Goal: Transaction & Acquisition: Download file/media

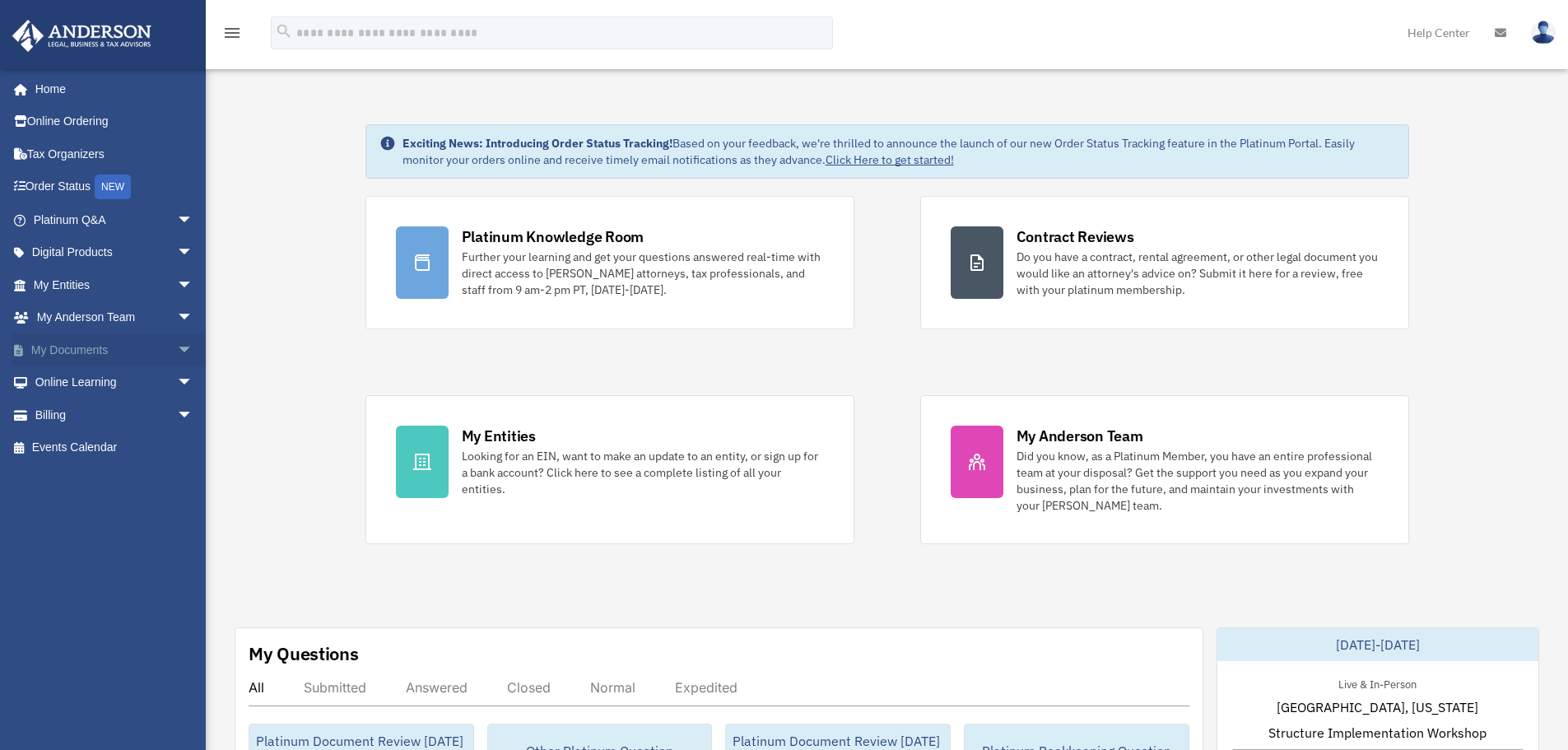
click at [80, 347] on link "My Documents arrow_drop_down" at bounding box center [115, 349] width 207 height 33
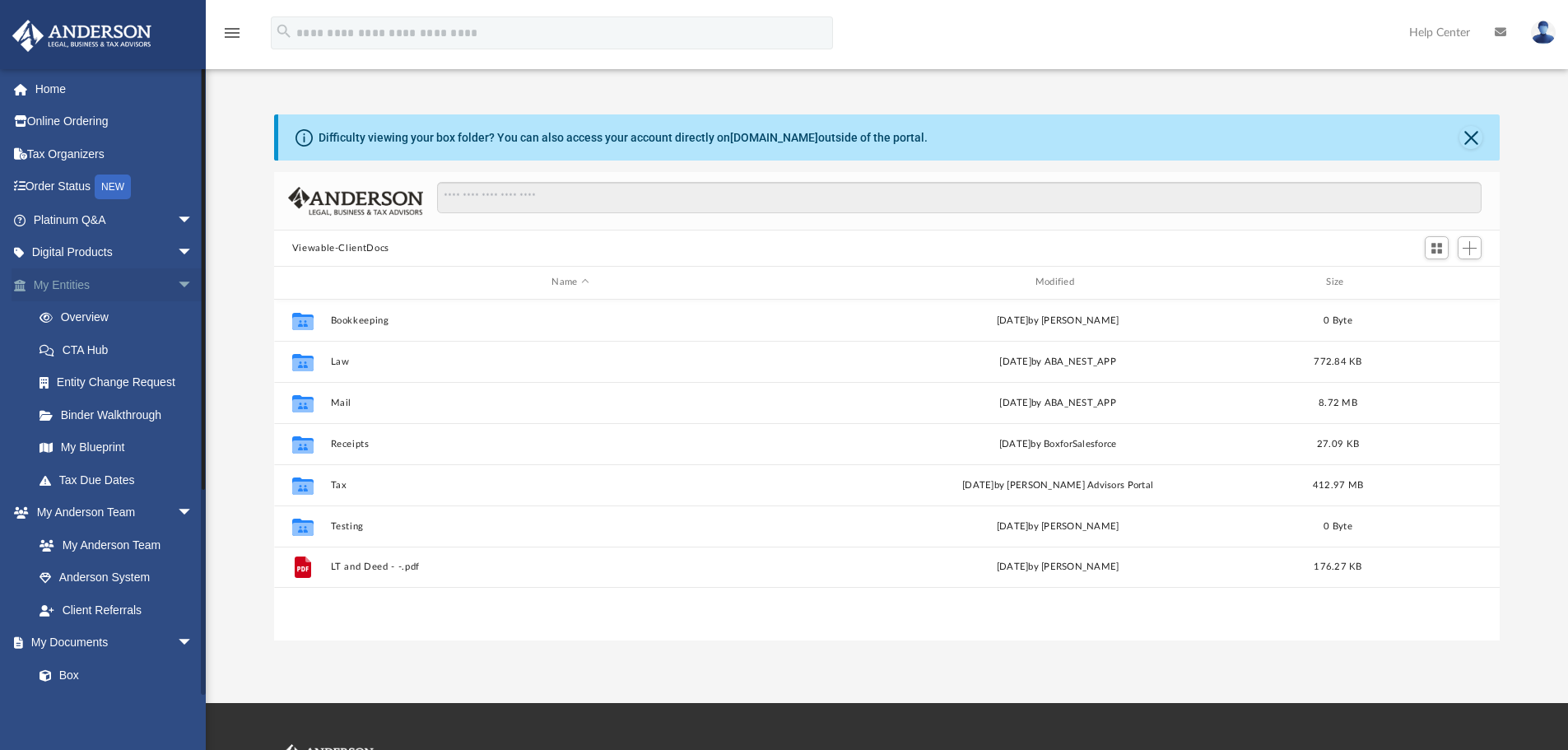
scroll to position [363, 1213]
click at [177, 285] on span "arrow_drop_down" at bounding box center [193, 285] width 33 height 34
click at [177, 282] on span "arrow_drop_up" at bounding box center [193, 285] width 33 height 34
click at [50, 83] on link "Home" at bounding box center [115, 88] width 207 height 33
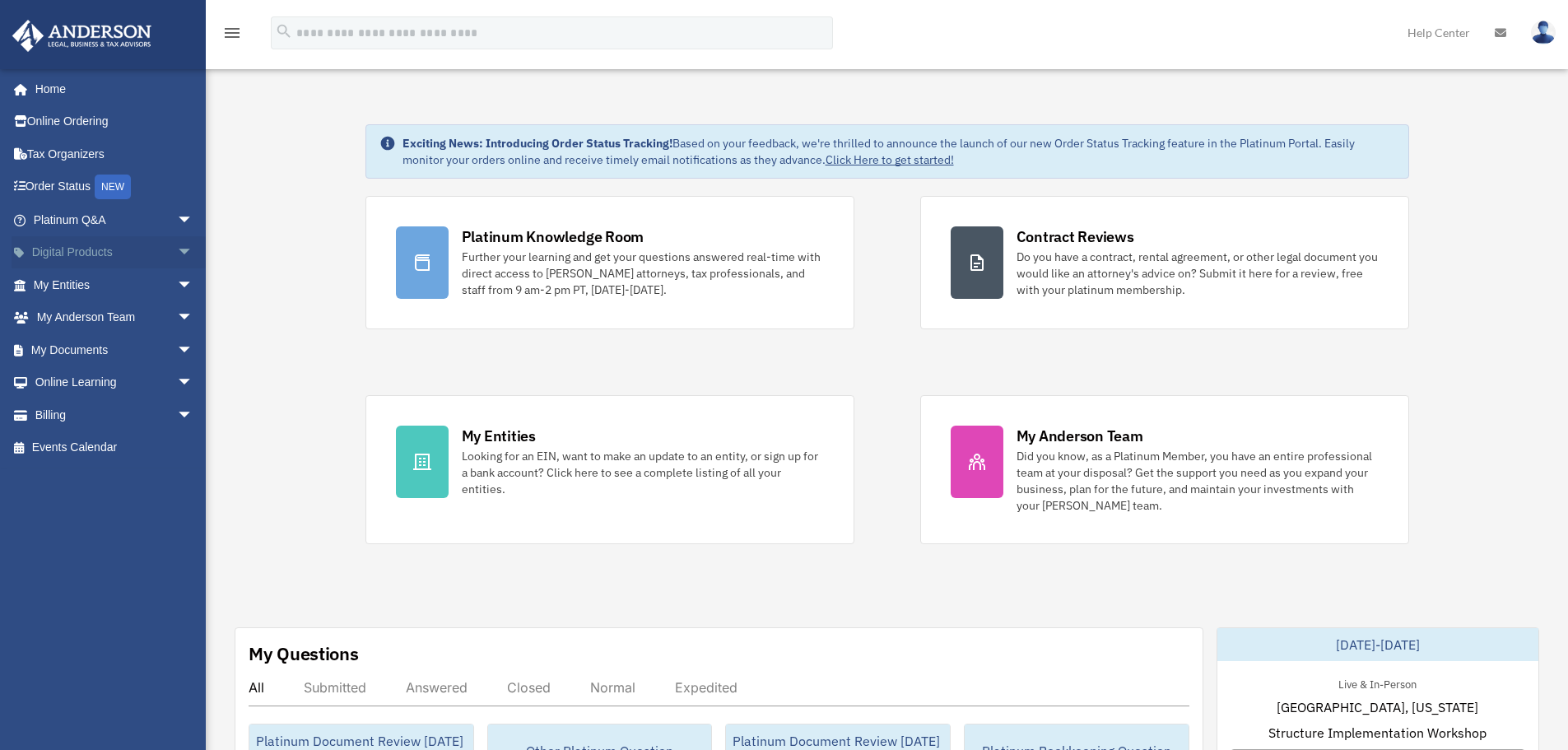
click at [177, 248] on span "arrow_drop_down" at bounding box center [193, 253] width 33 height 34
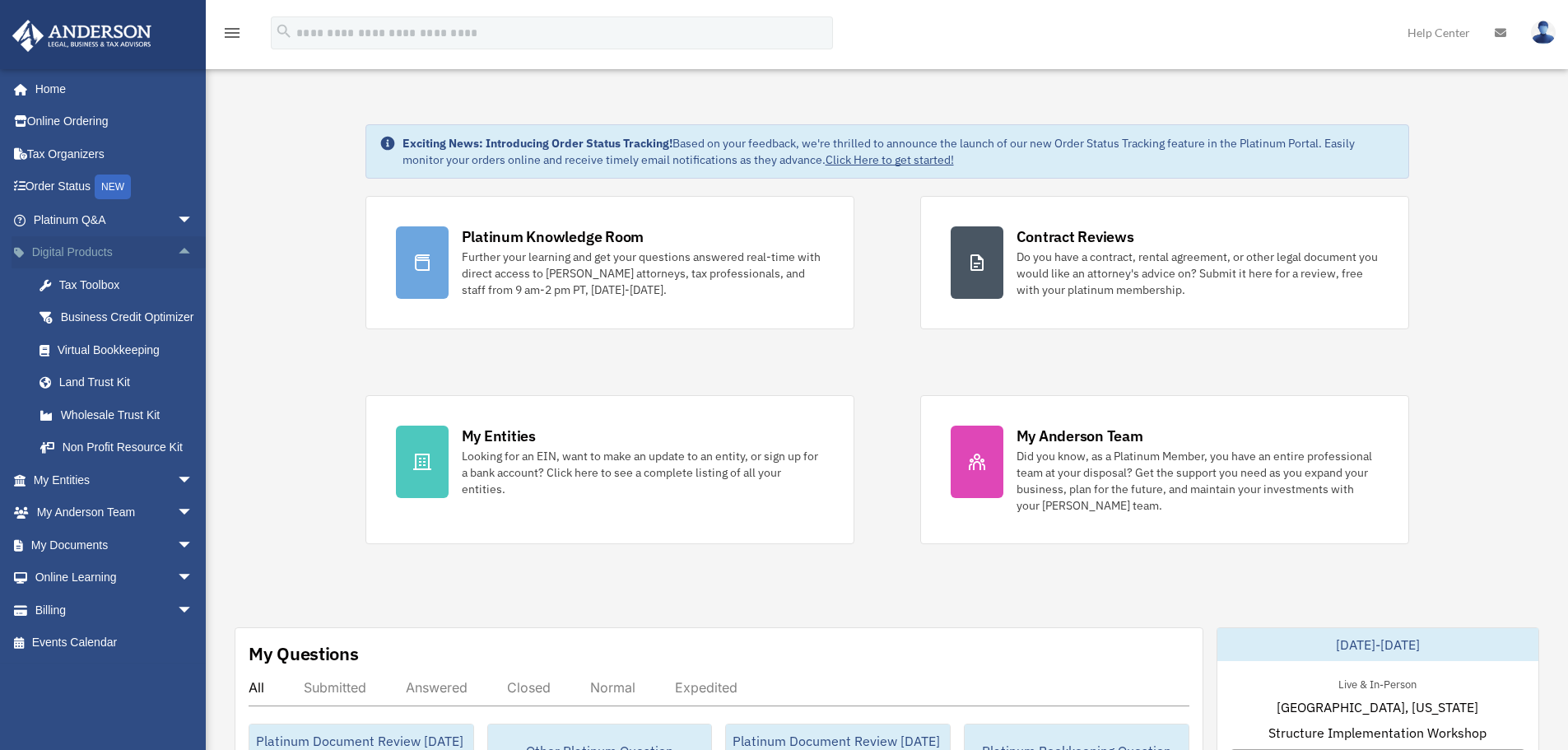
click at [177, 248] on span "arrow_drop_up" at bounding box center [193, 253] width 33 height 34
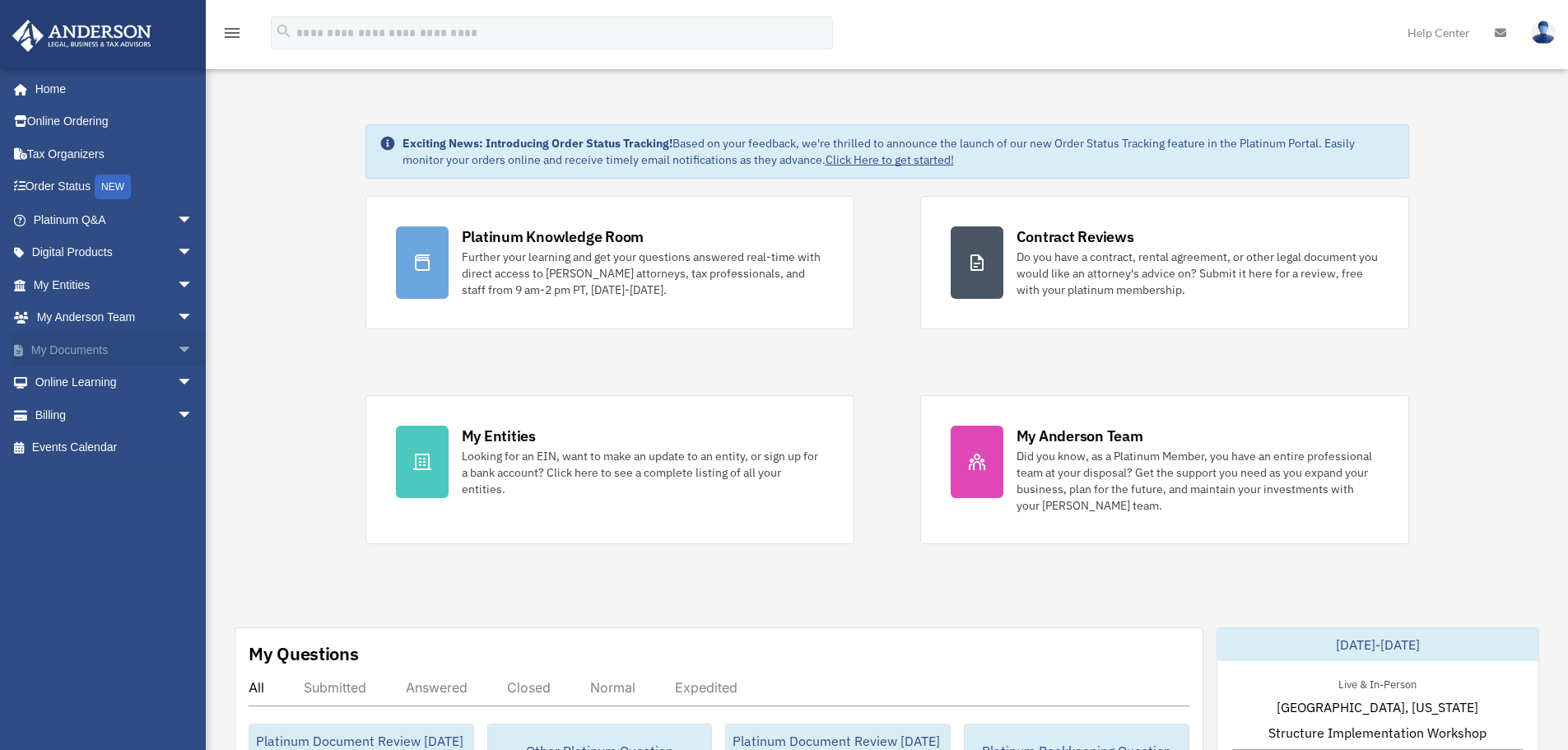
click at [177, 346] on span "arrow_drop_down" at bounding box center [193, 350] width 33 height 34
click at [96, 445] on link "Forms Library" at bounding box center [120, 448] width 195 height 33
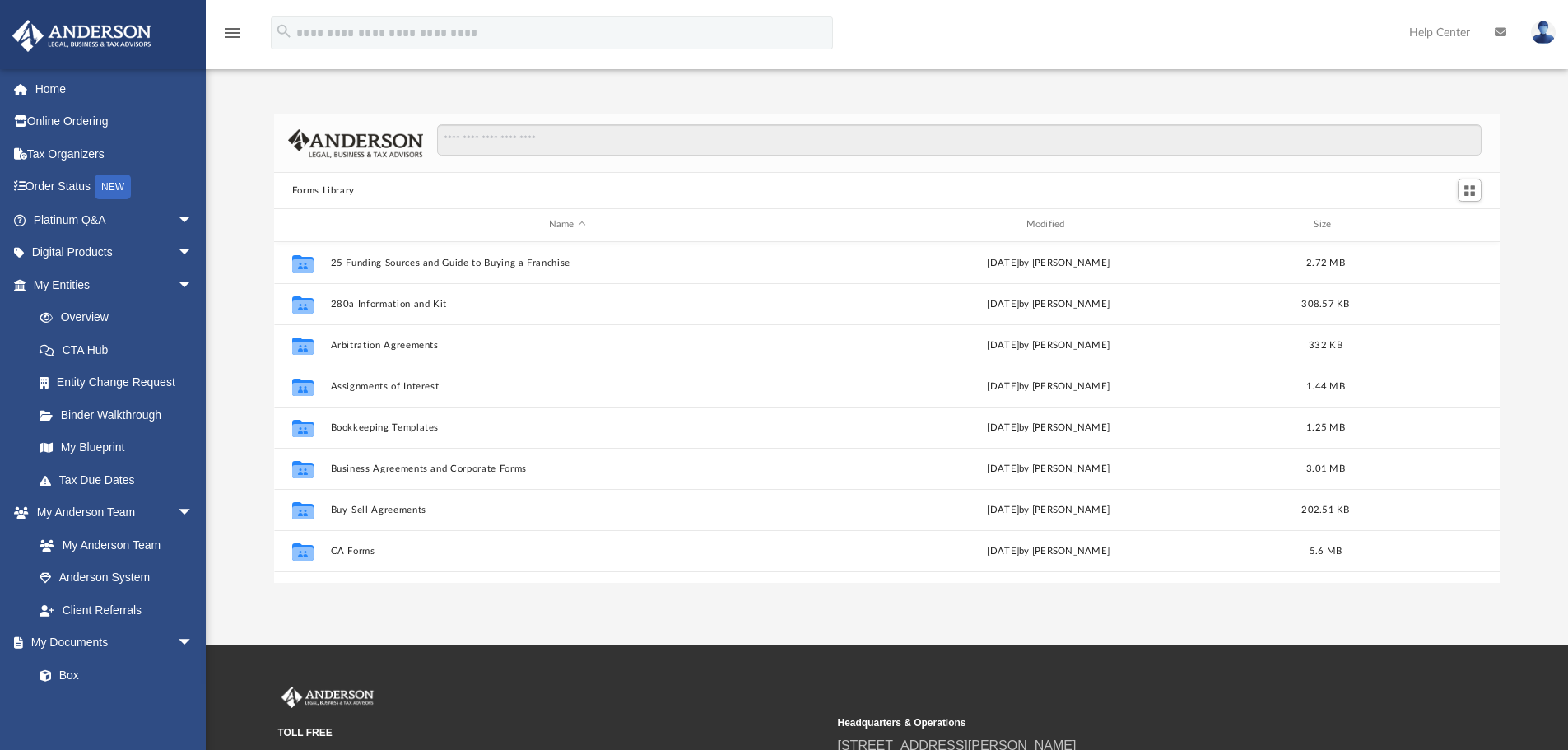
scroll to position [363, 1213]
click at [562, 136] on input "Search files and folders" at bounding box center [959, 140] width 1044 height 31
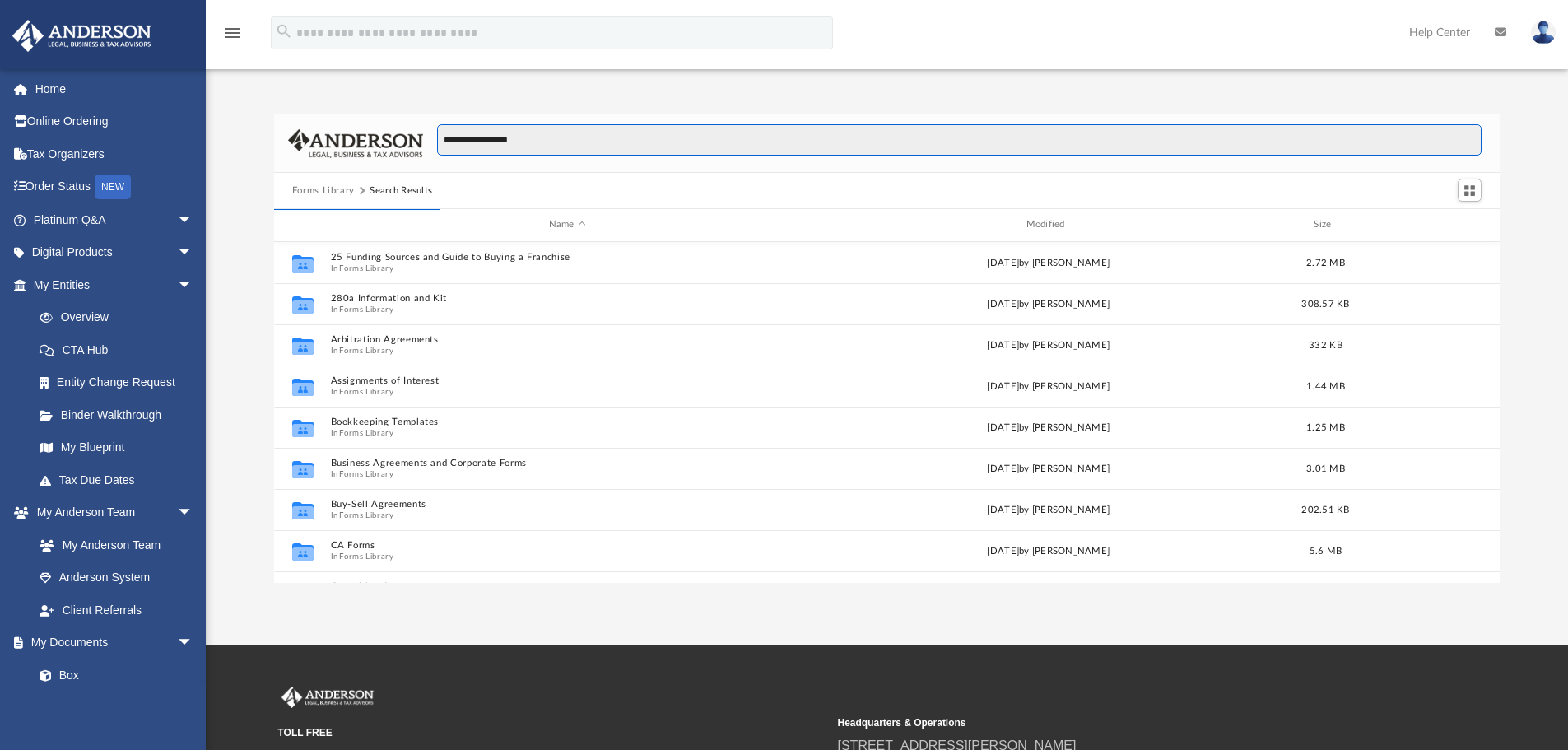
type input "**********"
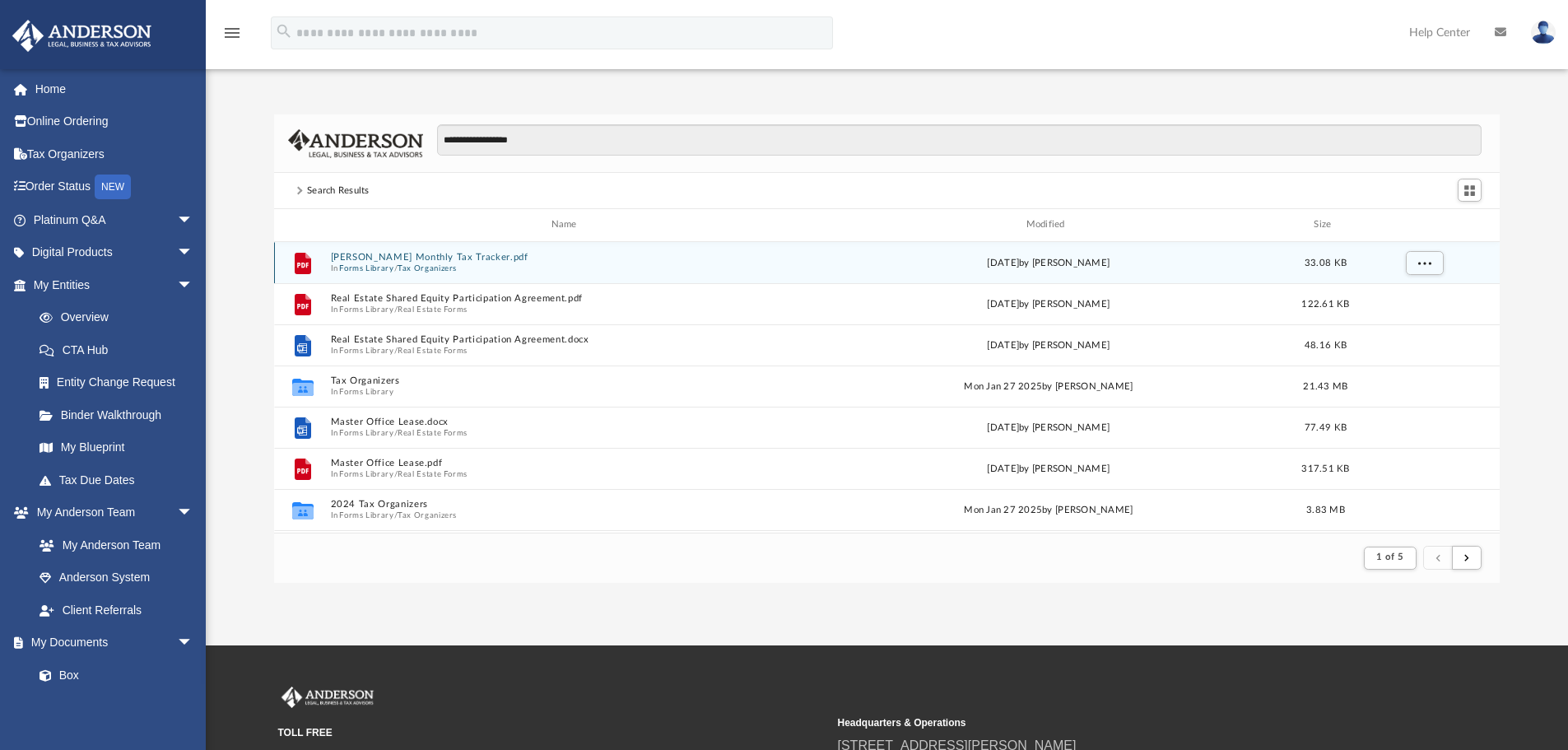
click at [414, 256] on button "Anderson Monthly Tax Tracker.pdf" at bounding box center [567, 257] width 474 height 11
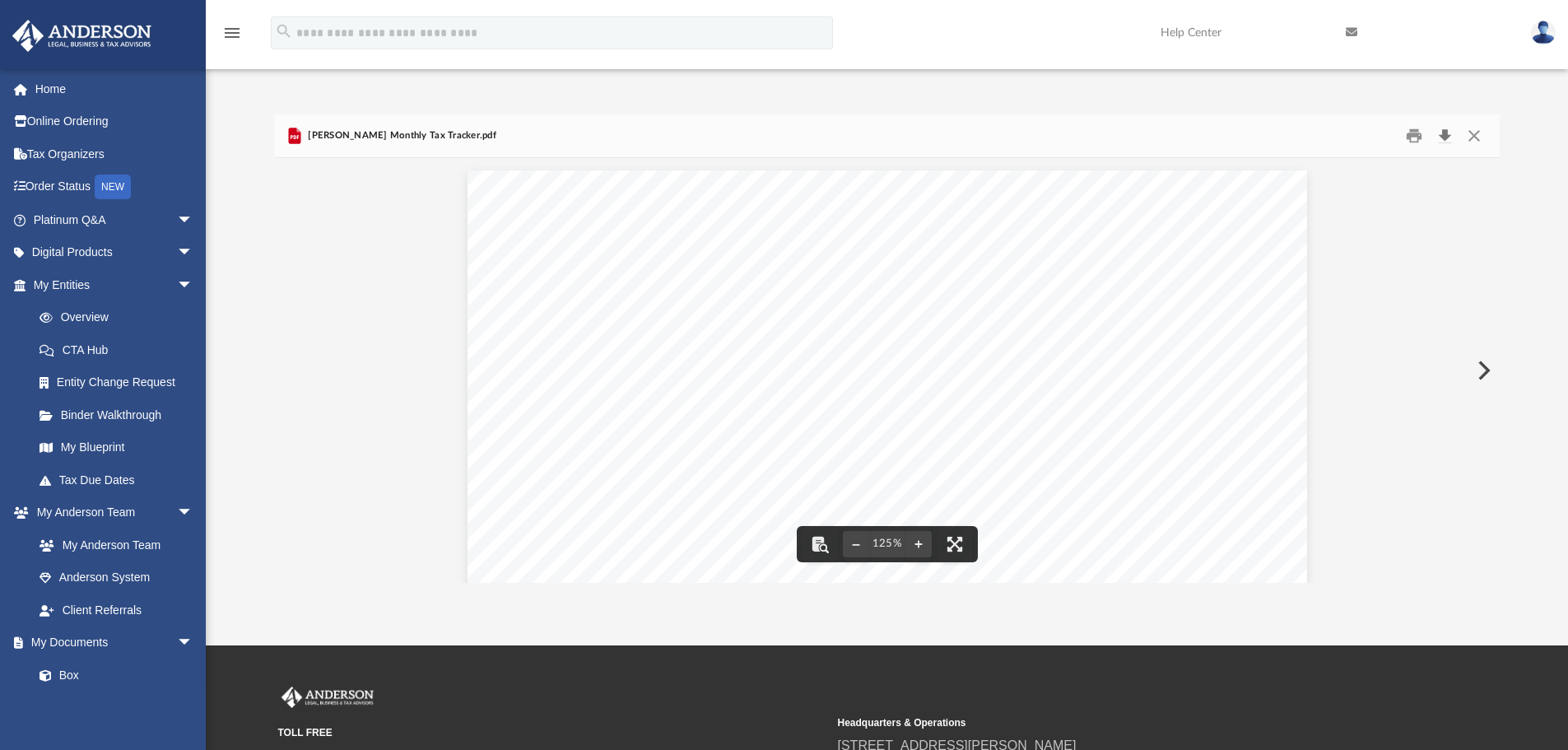
click at [1443, 135] on button "Download" at bounding box center [1445, 136] width 30 height 26
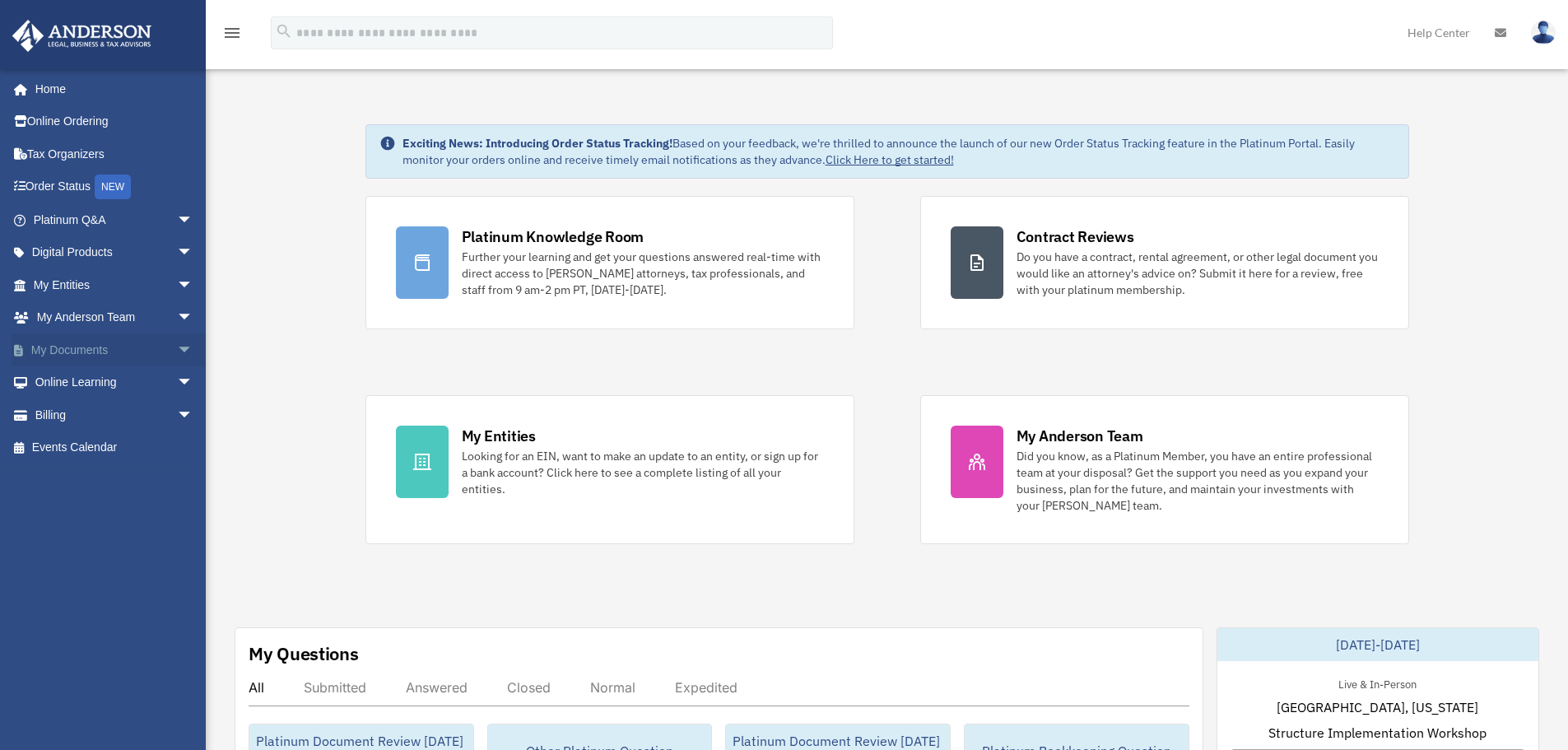
click at [177, 347] on span "arrow_drop_down" at bounding box center [193, 350] width 33 height 34
click at [123, 440] on link "Forms Library" at bounding box center [120, 448] width 195 height 33
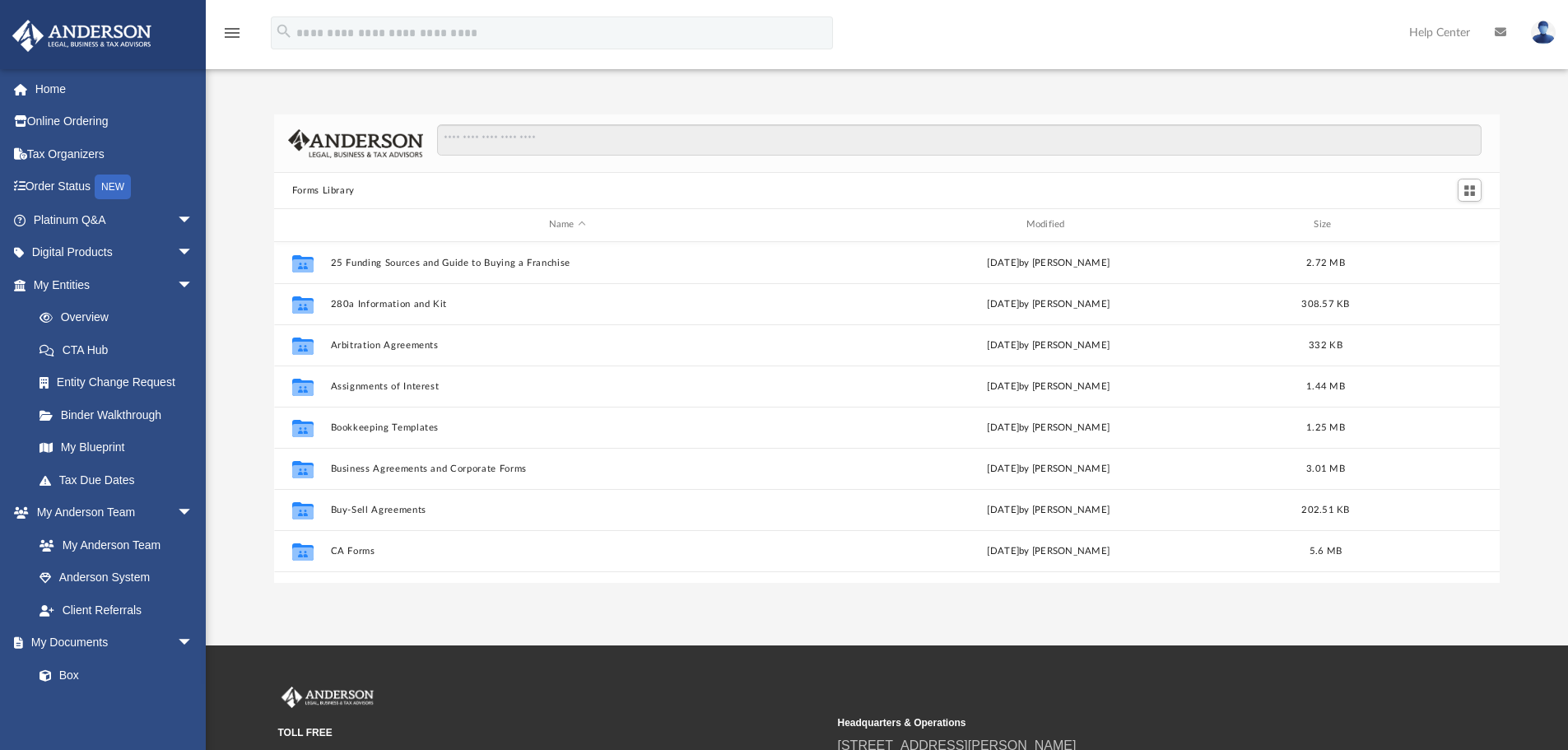
scroll to position [363, 1213]
